Goal: Task Accomplishment & Management: Use online tool/utility

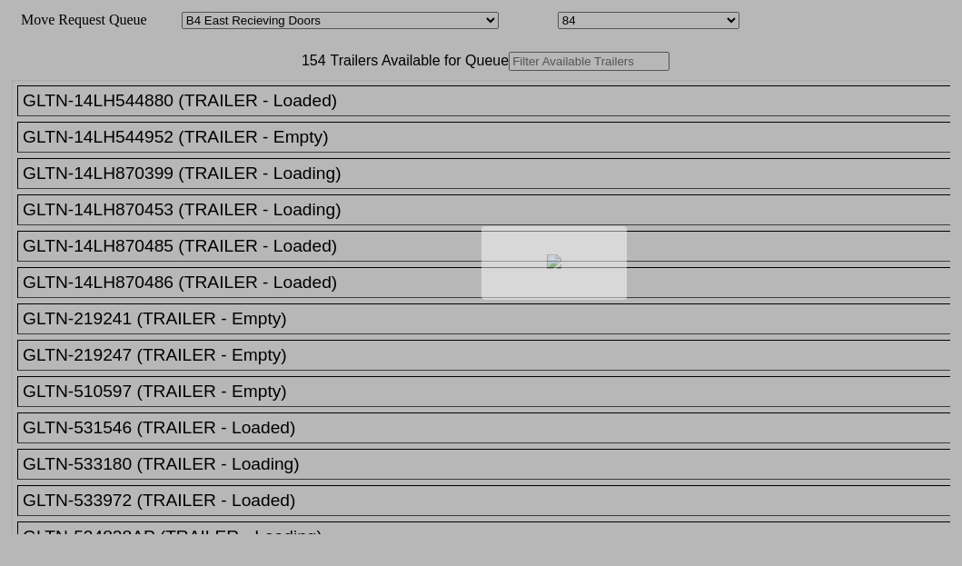
select select "527"
select select "8140"
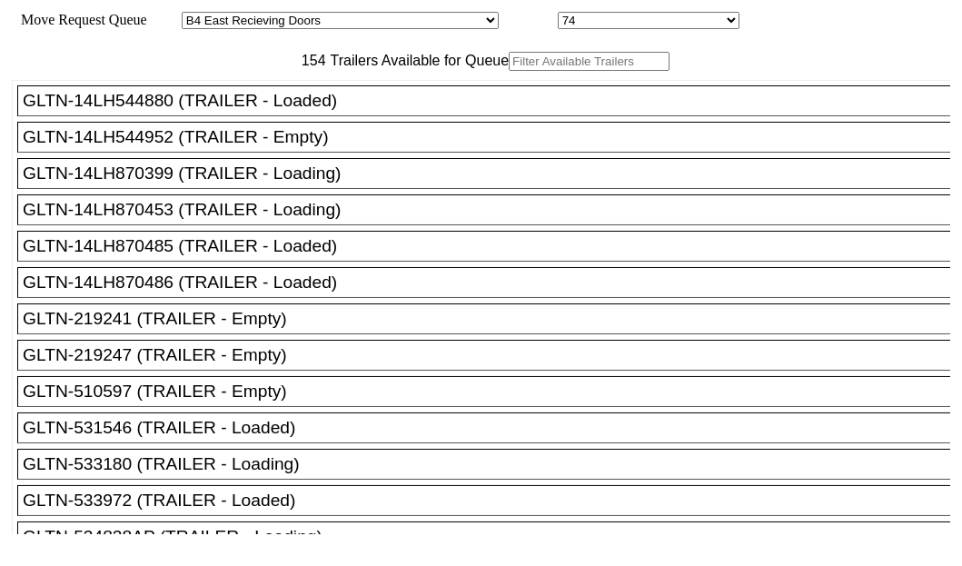
click at [509, 71] on input "text" at bounding box center [589, 61] width 161 height 19
paste input "190480"
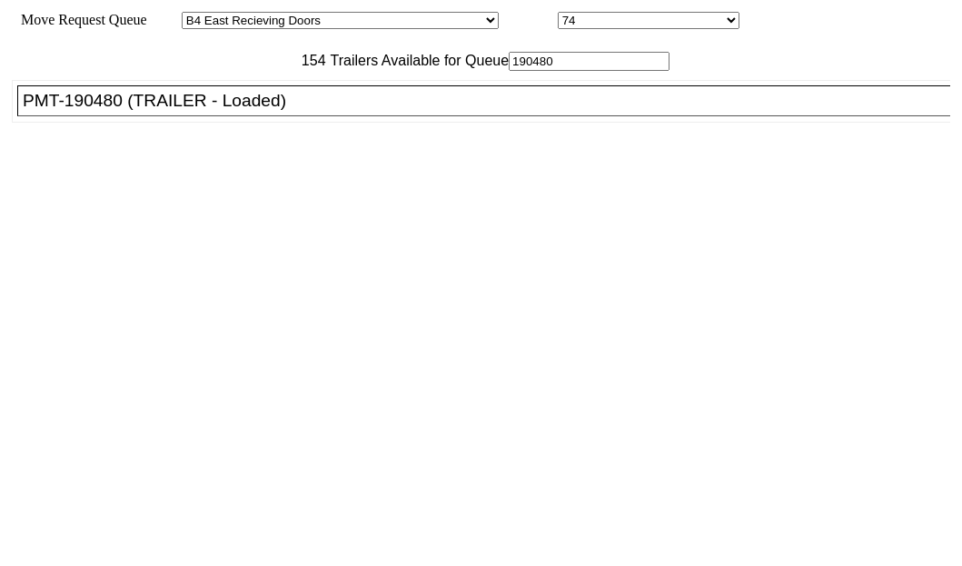
type input "190480"
click at [153, 111] on div "PMT-190480 (TRAILER - Loaded)" at bounding box center [492, 101] width 939 height 20
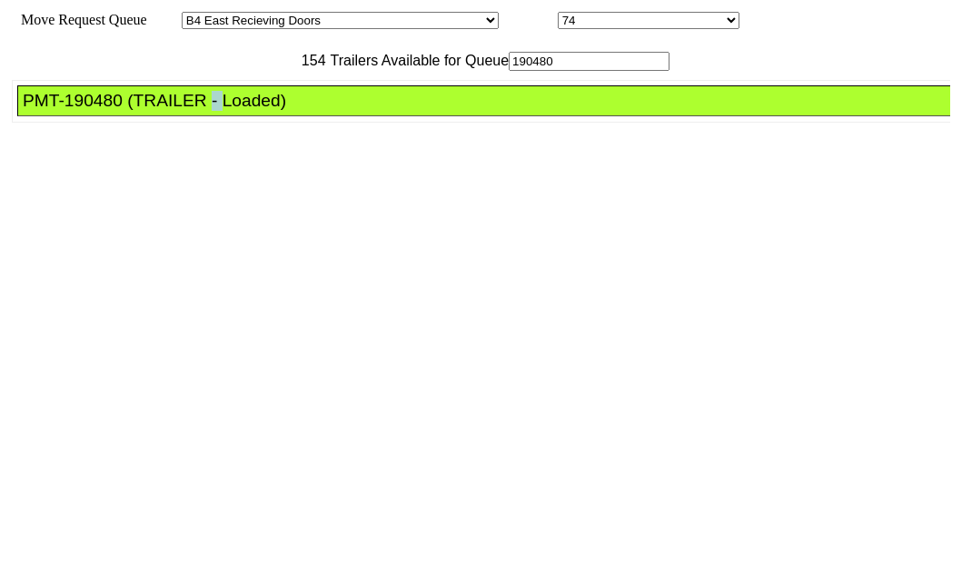
click at [153, 111] on div "PMT-190480 (TRAILER - Loaded)" at bounding box center [492, 101] width 939 height 20
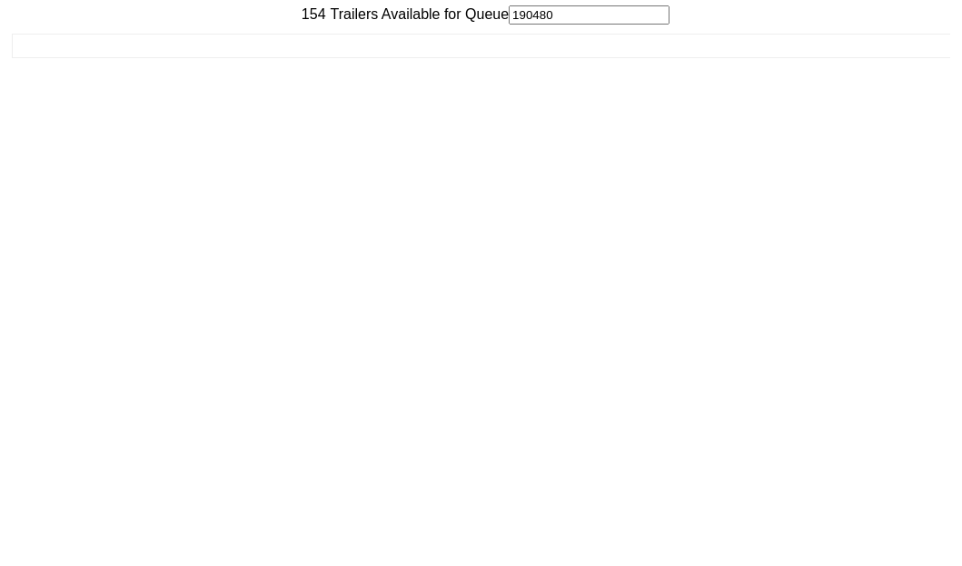
scroll to position [73, 0]
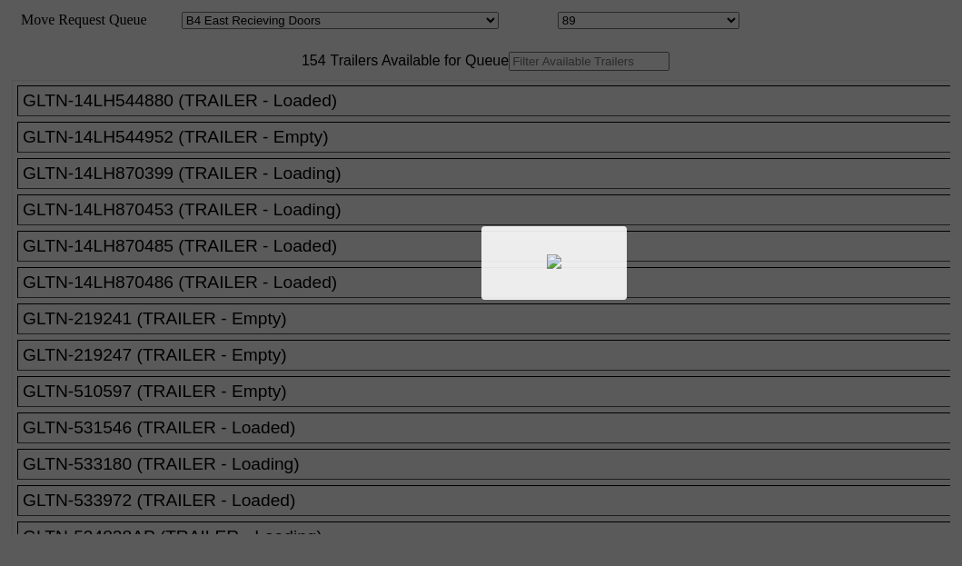
select select "527"
select select "8145"
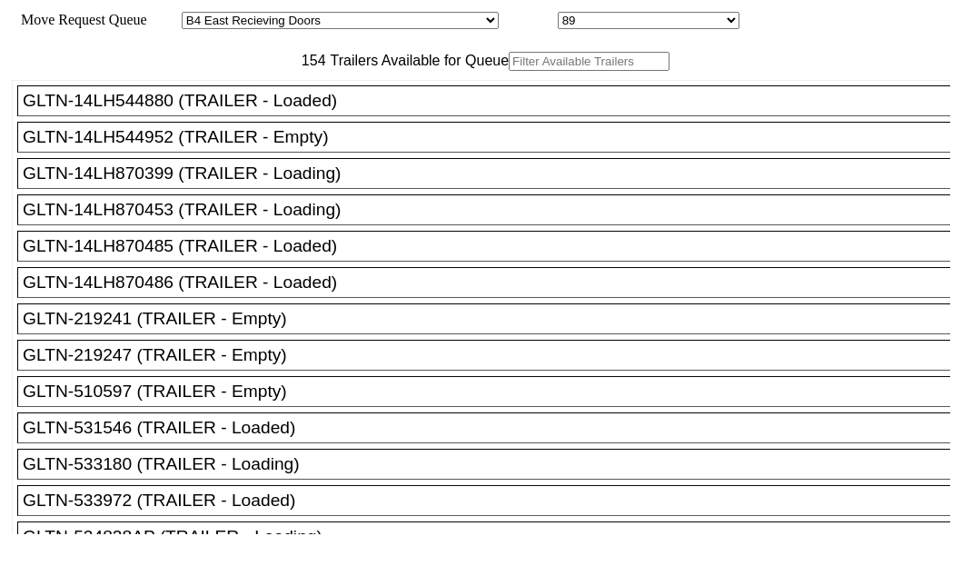
drag, startPoint x: 0, startPoint y: 0, endPoint x: 253, endPoint y: 126, distance: 282.5
click at [509, 71] on input "text" at bounding box center [589, 61] width 161 height 19
paste input "150477"
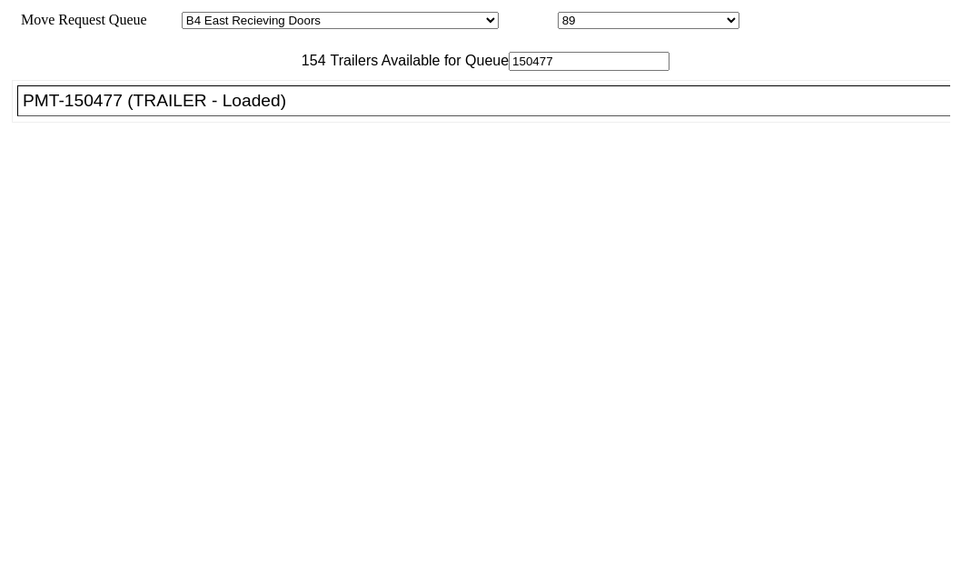
type input "150477"
click at [160, 111] on div "PMT-150477 (TRAILER - Loaded)" at bounding box center [492, 101] width 939 height 20
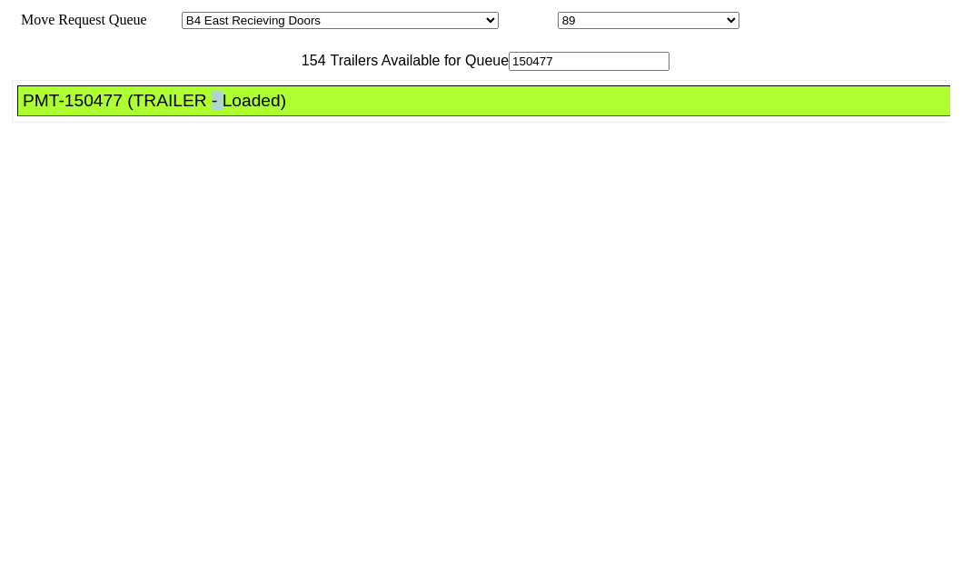
click at [160, 111] on div "PMT-150477 (TRAILER - Loaded)" at bounding box center [492, 101] width 939 height 20
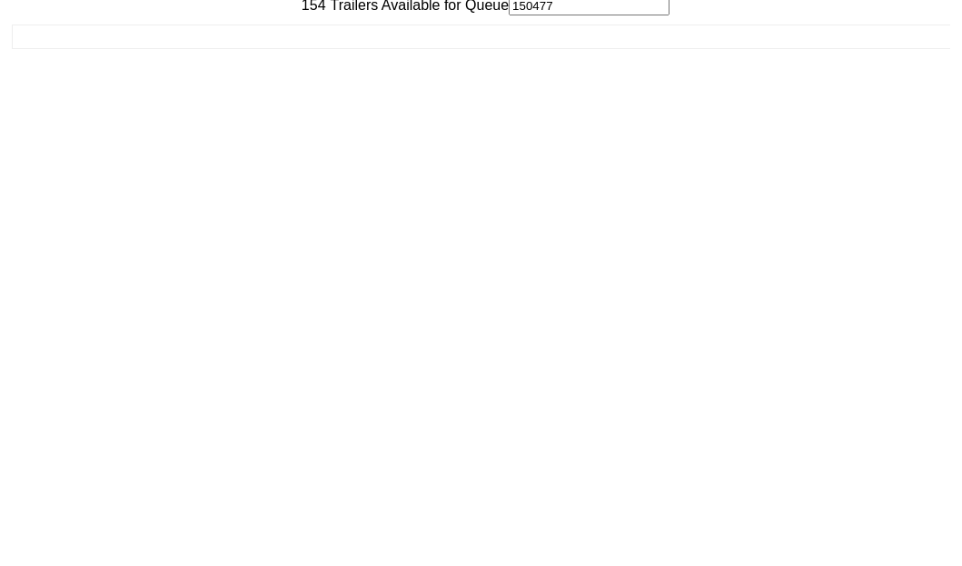
scroll to position [73, 0]
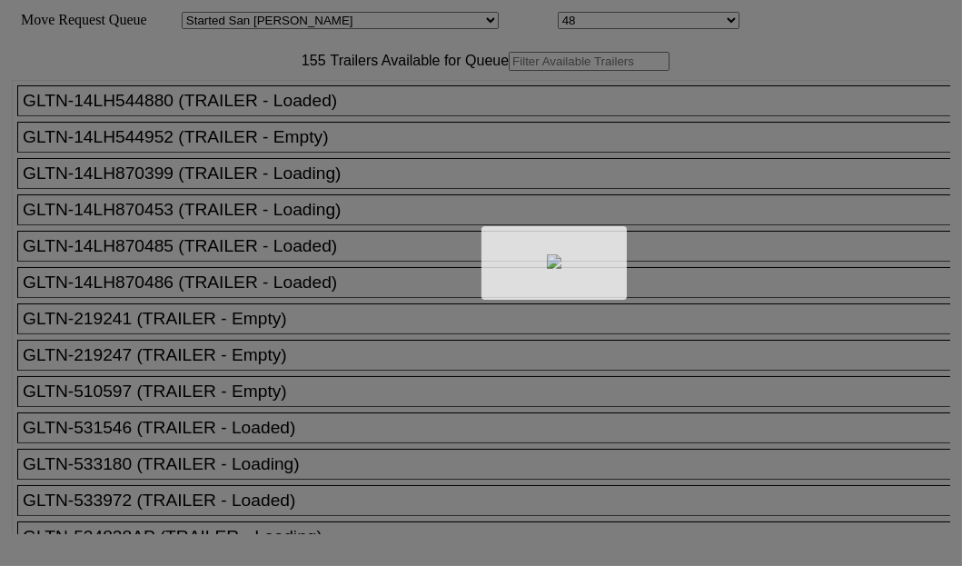
click at [318, 125] on div at bounding box center [481, 283] width 962 height 566
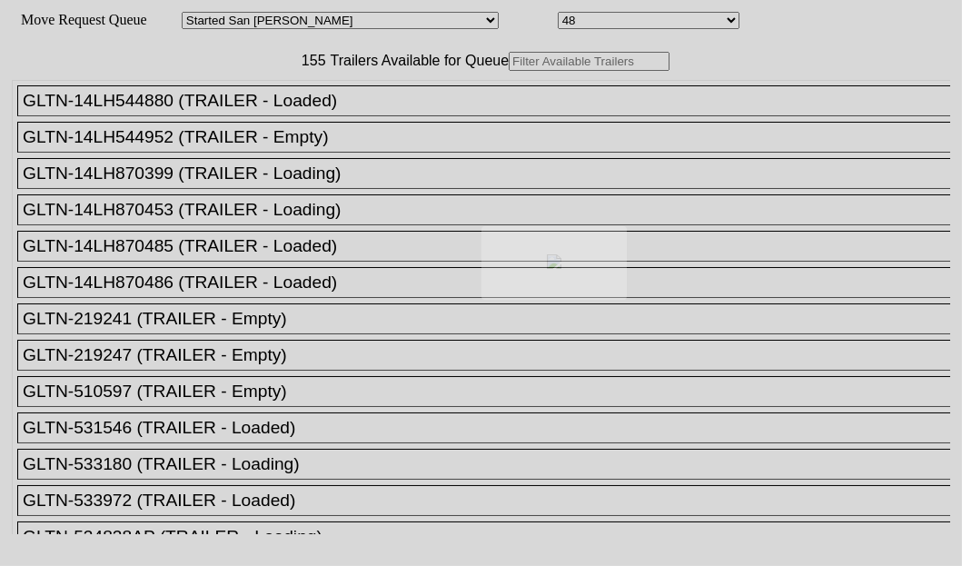
click at [318, 125] on div at bounding box center [481, 283] width 962 height 566
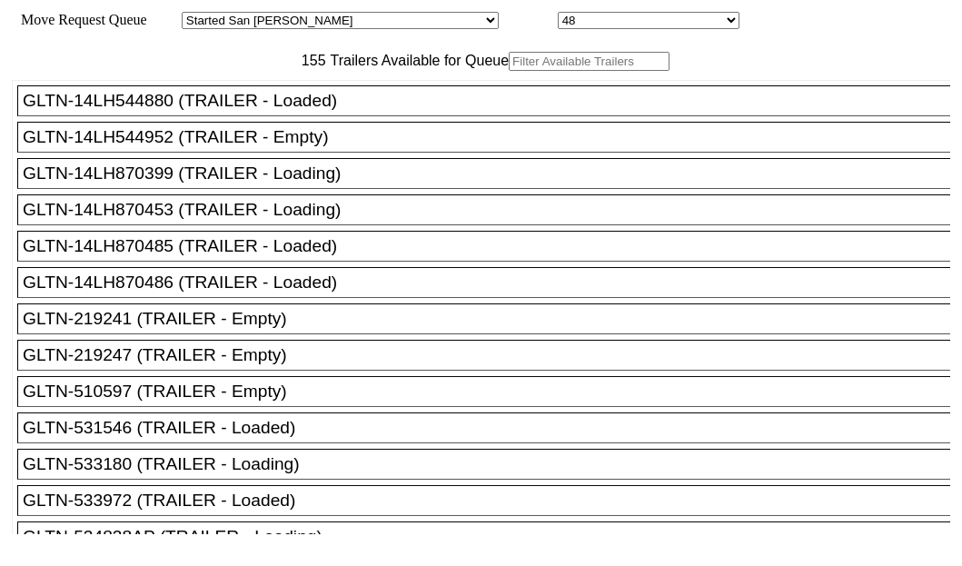
click at [509, 71] on input "text" at bounding box center [589, 61] width 161 height 19
paste input "241125"
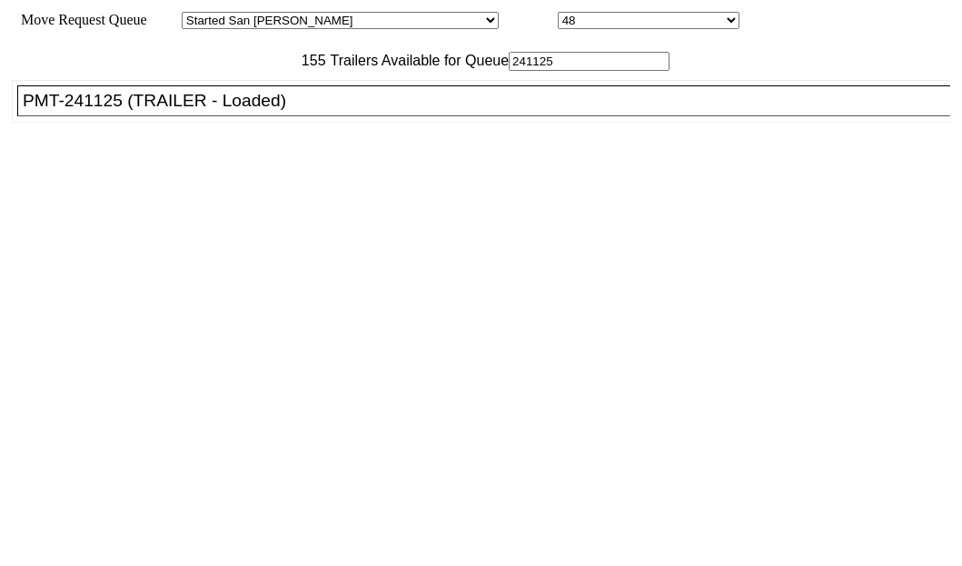
type input "241125"
click at [125, 111] on div "PMT-241125 (TRAILER - Loaded)" at bounding box center [492, 101] width 939 height 20
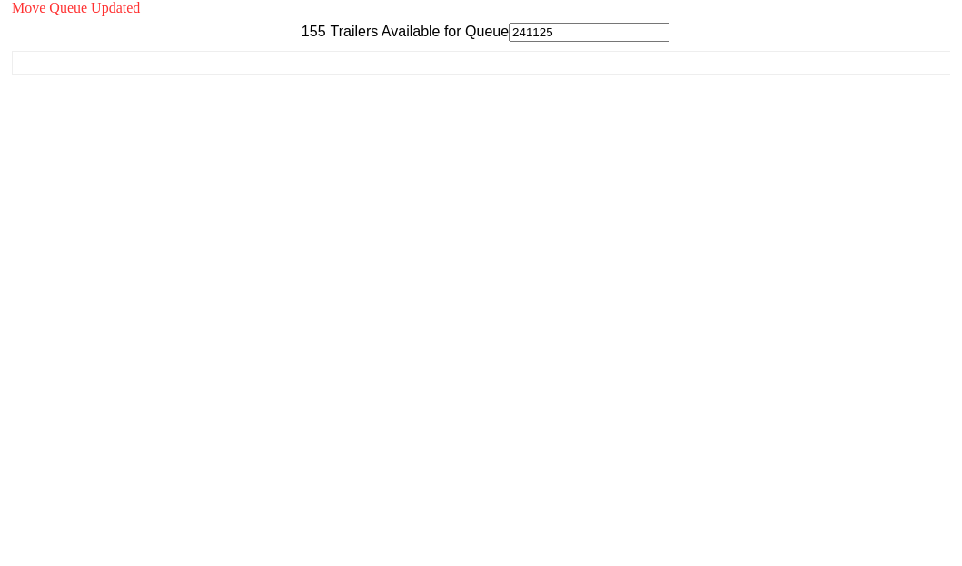
scroll to position [73, 0]
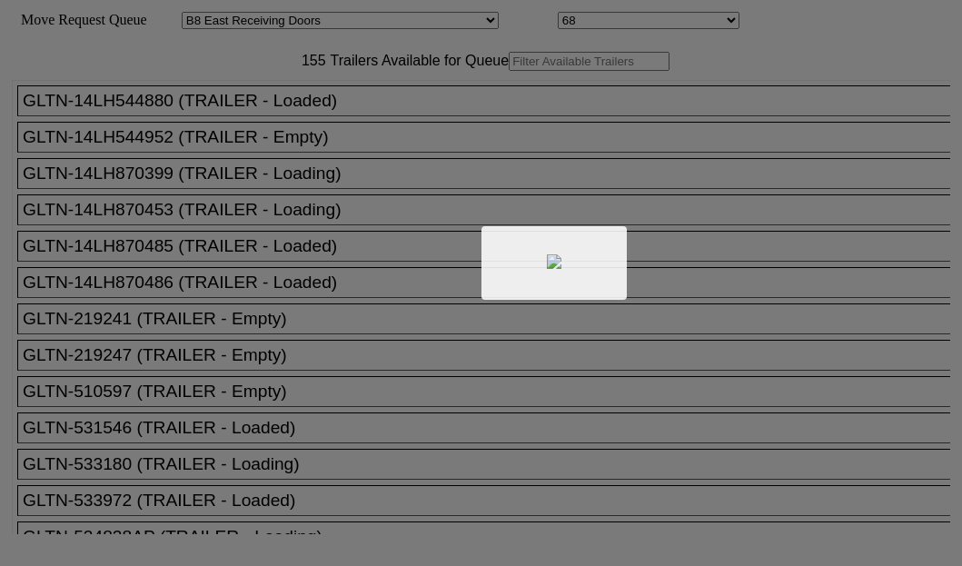
select select "536"
select select "8236"
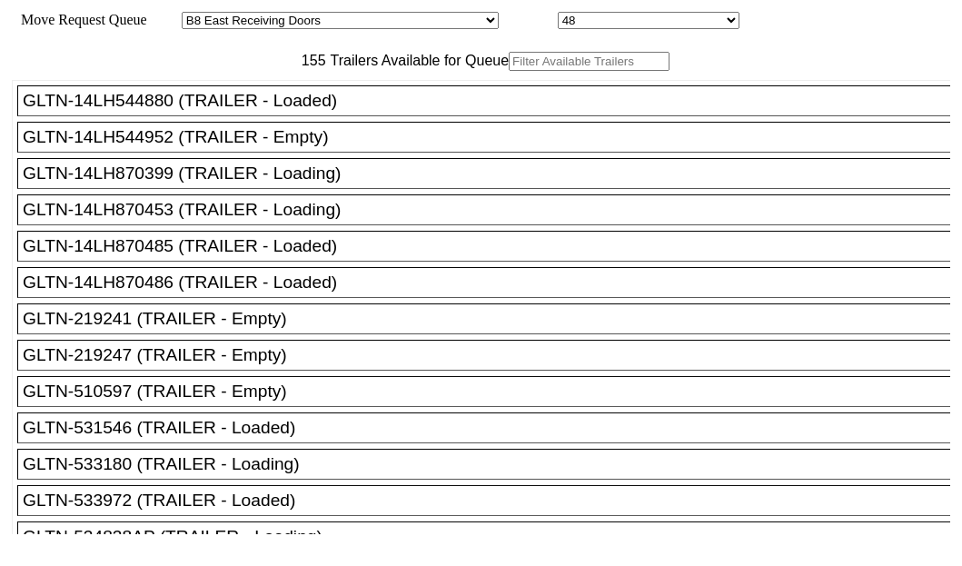
click at [509, 71] on input "text" at bounding box center [589, 61] width 161 height 19
paste input "230176"
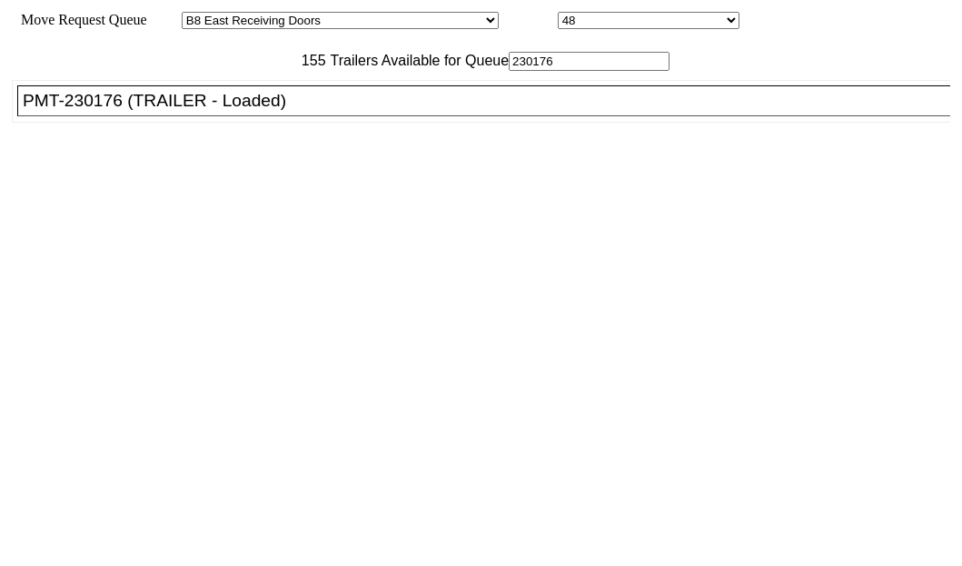
type input "230176"
click at [105, 111] on div "PMT-230176 (TRAILER - Loaded)" at bounding box center [492, 101] width 939 height 20
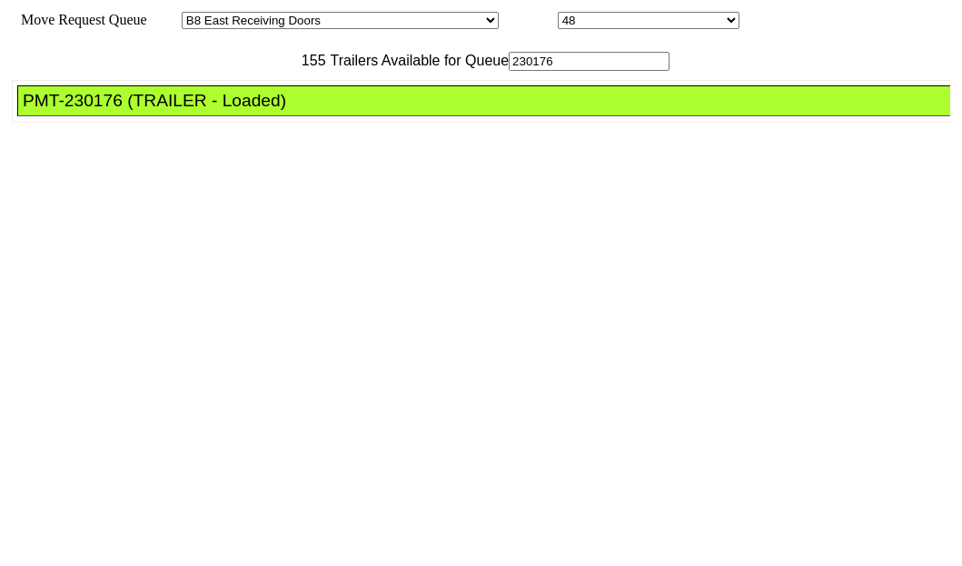
click at [105, 111] on div "PMT-230176 (TRAILER - Loaded)" at bounding box center [492, 101] width 939 height 20
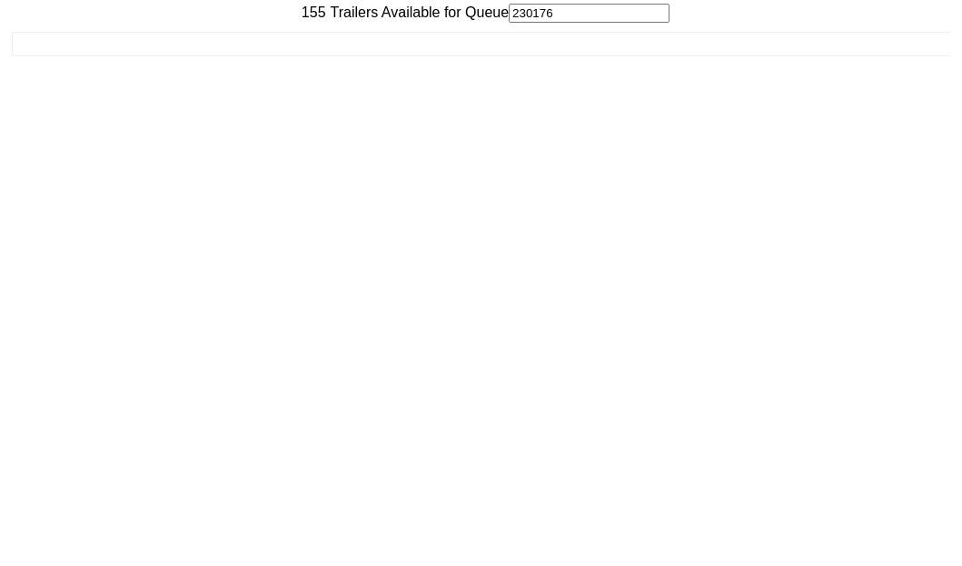
scroll to position [73, 0]
